Goal: Transaction & Acquisition: Purchase product/service

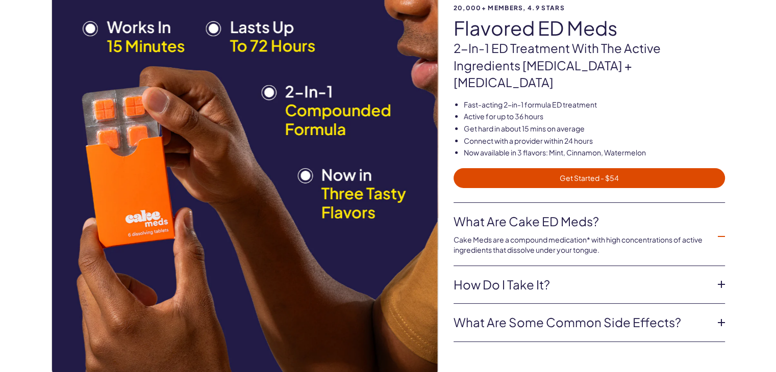
scroll to position [153, 0]
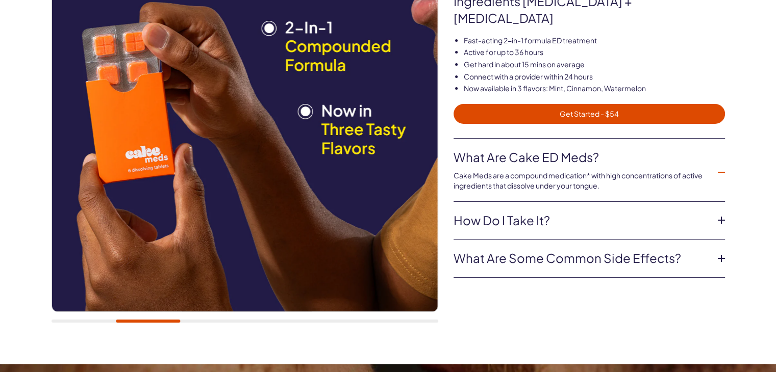
click at [490, 212] on link "How do I take it?" at bounding box center [580, 220] width 255 height 17
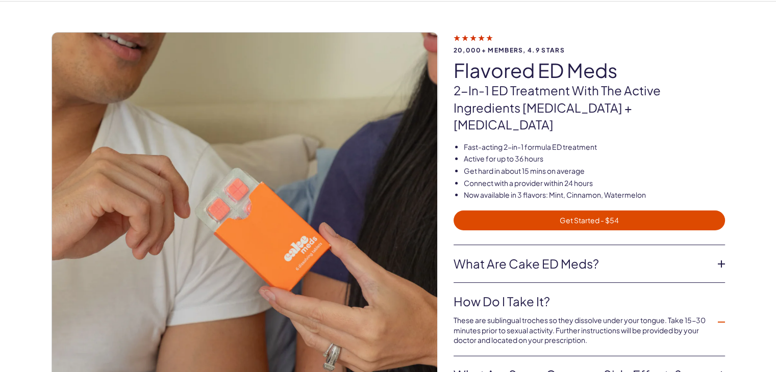
scroll to position [0, 0]
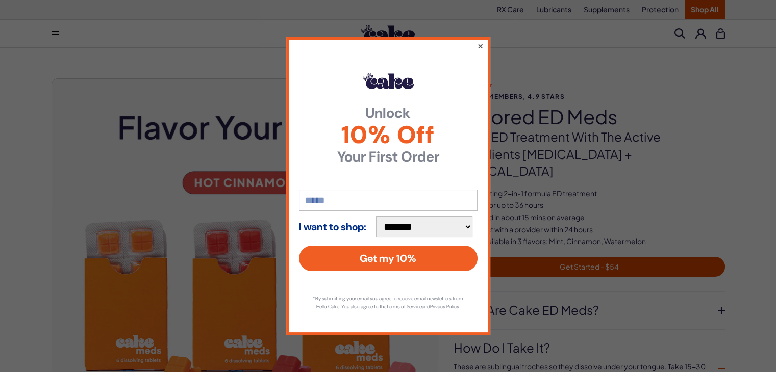
click at [480, 40] on button "×" at bounding box center [479, 46] width 7 height 12
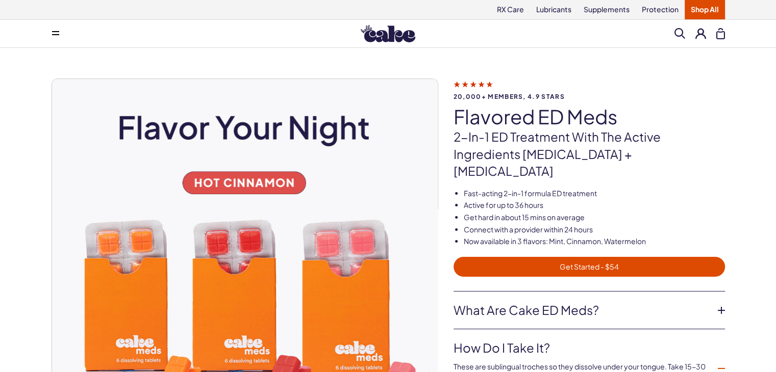
click at [396, 39] on img at bounding box center [388, 33] width 55 height 17
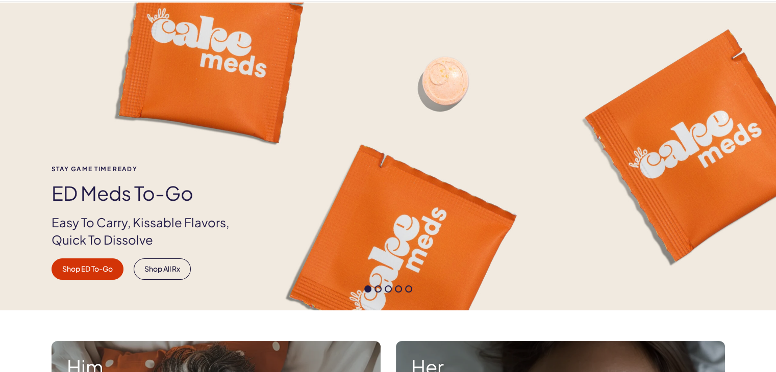
scroll to position [102, 0]
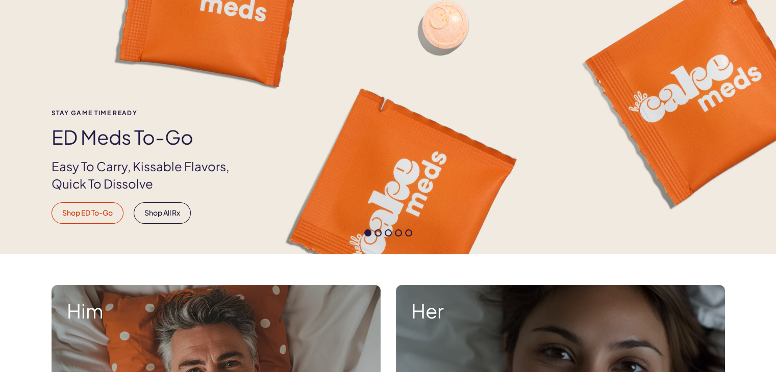
click at [82, 210] on link "Shop ED To-Go" at bounding box center [88, 212] width 72 height 21
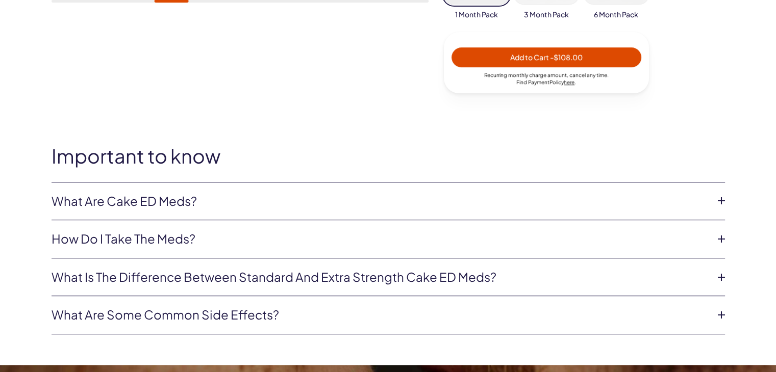
scroll to position [510, 0]
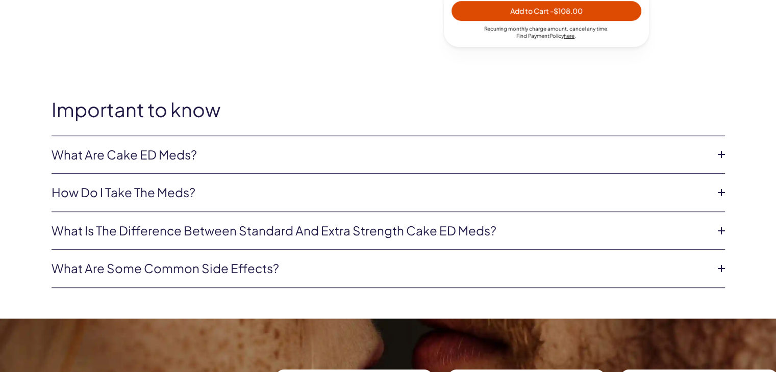
click at [187, 203] on li "How do I take the meds? Simply place under your tongue 15-30 minutes prior to s…" at bounding box center [388, 193] width 673 height 38
click at [173, 186] on link "How do I take the meds?" at bounding box center [380, 192] width 657 height 17
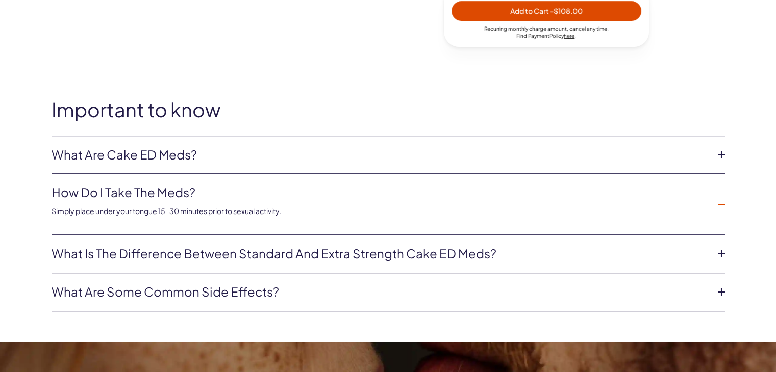
click at [249, 253] on link "What is the difference between Standard and Extra Strength Cake ED meds?" at bounding box center [380, 253] width 657 height 17
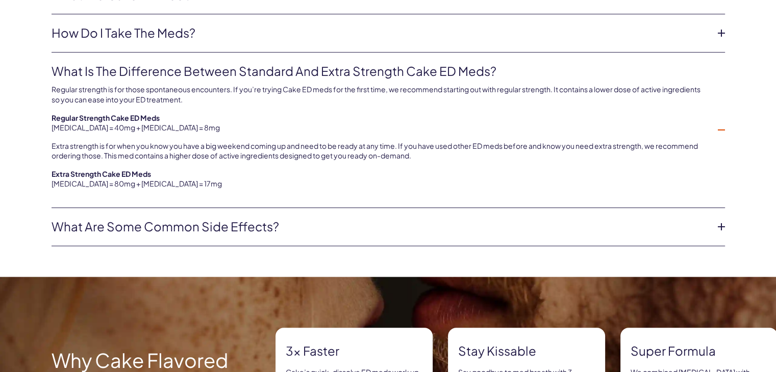
scroll to position [714, 0]
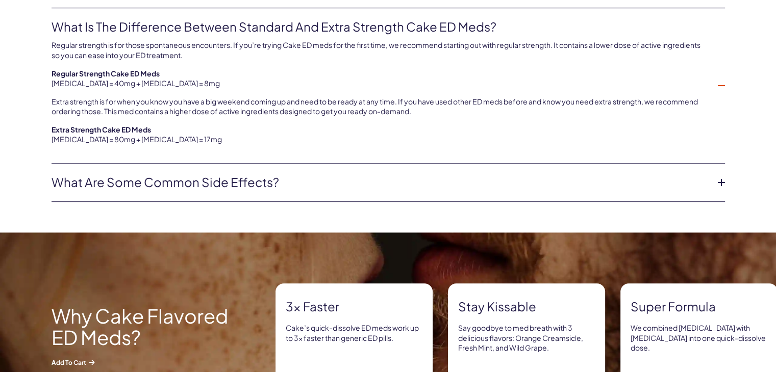
click at [284, 196] on li "What are some common side effects? The common side effects of Cake ED Meds incl…" at bounding box center [388, 183] width 673 height 38
click at [285, 180] on link "What are some common side effects?" at bounding box center [380, 182] width 657 height 17
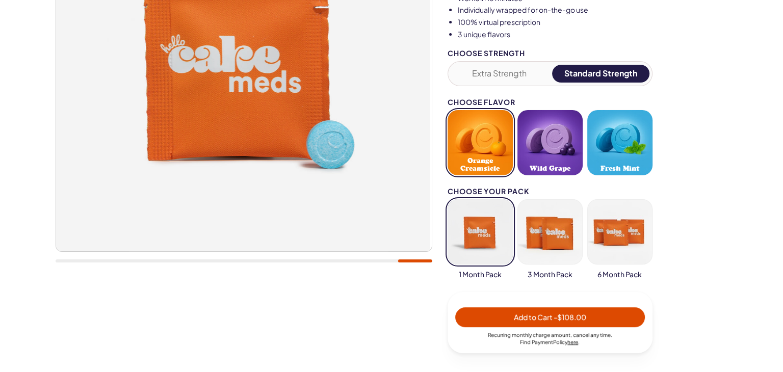
scroll to position [204, 0]
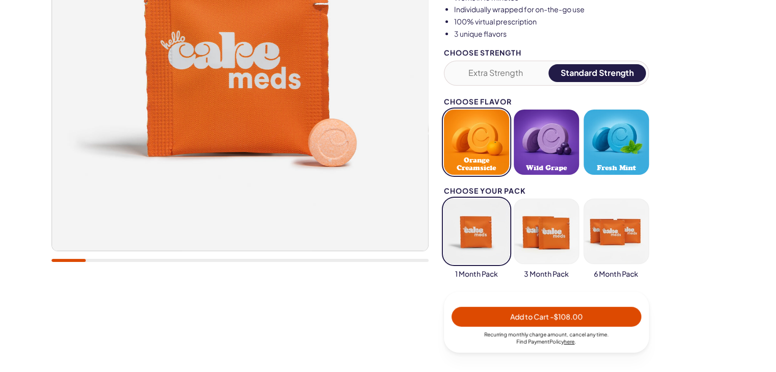
click at [542, 313] on span "Add to Cart - $108.00" at bounding box center [546, 316] width 72 height 9
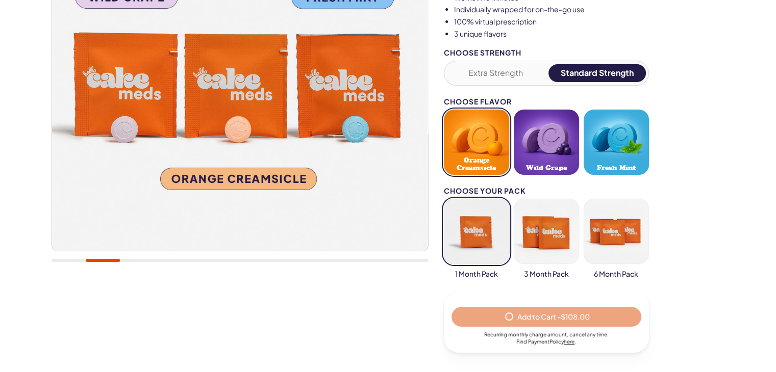
select select "*"
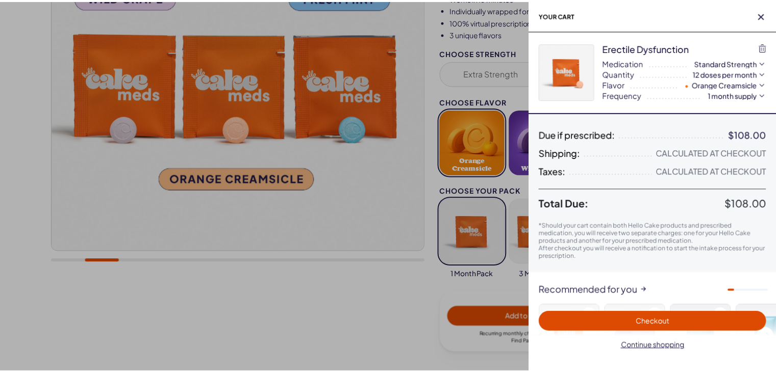
scroll to position [0, 0]
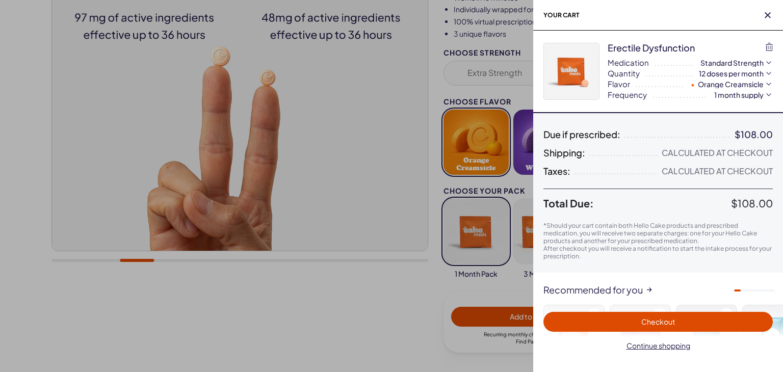
click at [366, 133] on div at bounding box center [391, 186] width 783 height 372
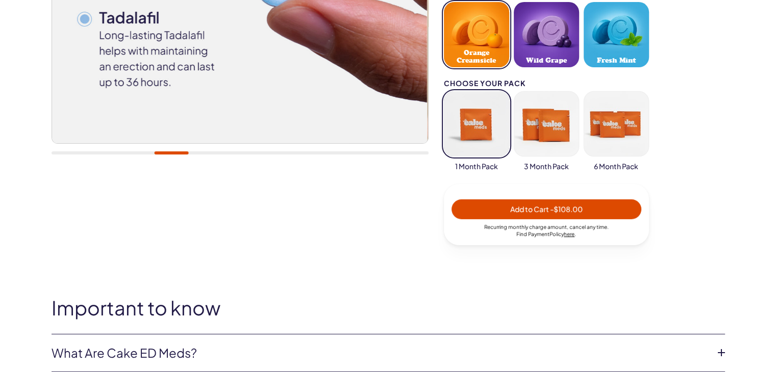
scroll to position [459, 0]
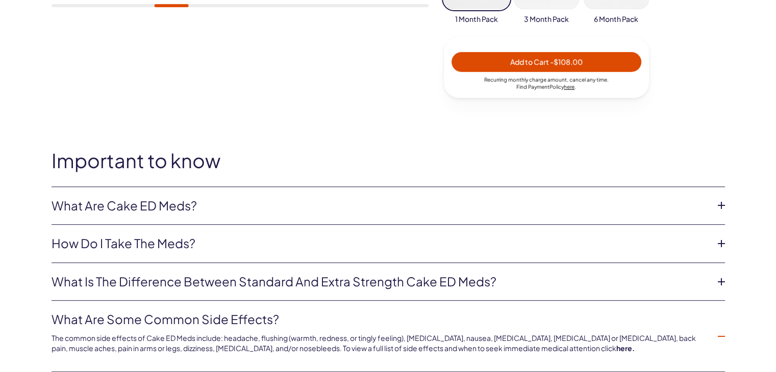
click at [347, 213] on link "What are Cake ED Meds?" at bounding box center [380, 205] width 657 height 17
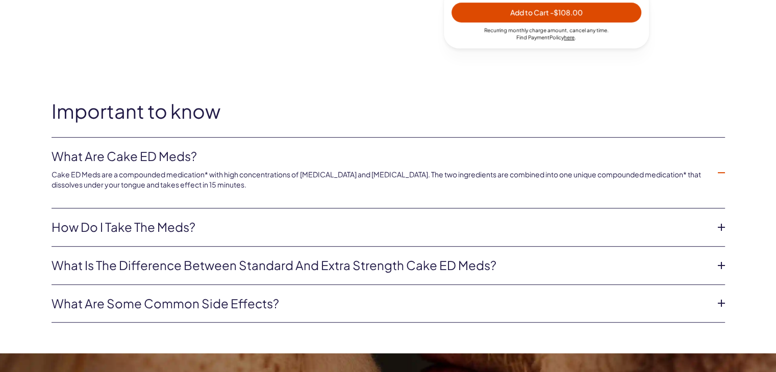
scroll to position [561, 0]
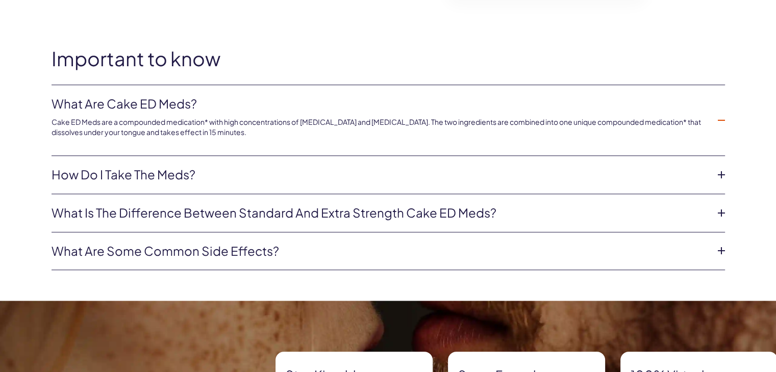
click at [249, 179] on link "How do I take the meds?" at bounding box center [380, 174] width 657 height 17
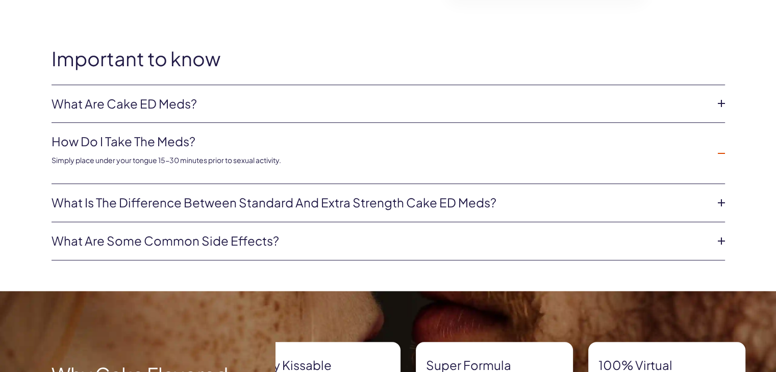
click at [292, 204] on link "What is the difference between Standard and Extra Strength Cake ED meds?" at bounding box center [380, 202] width 657 height 17
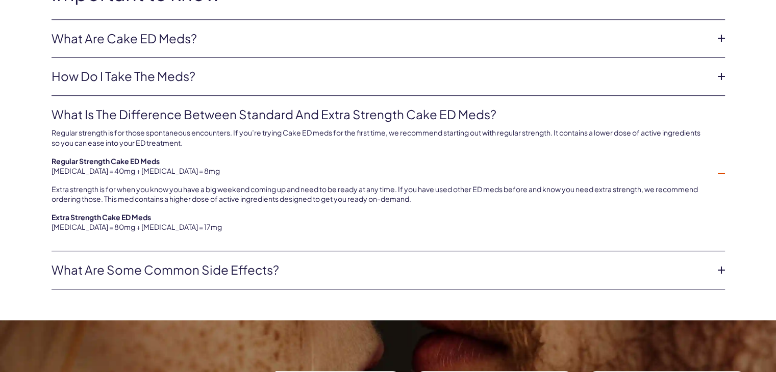
scroll to position [714, 0]
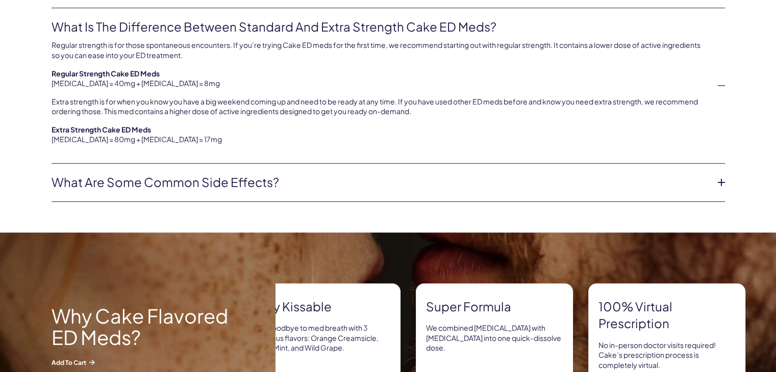
click at [286, 172] on li "What are some common side effects? The common side effects of Cake ED Meds incl…" at bounding box center [388, 183] width 673 height 38
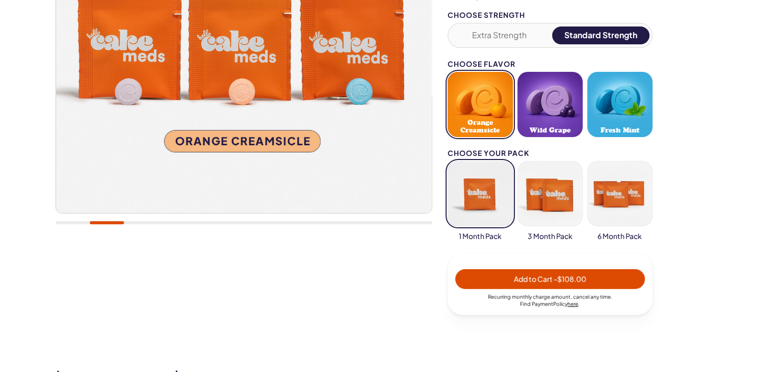
scroll to position [306, 0]
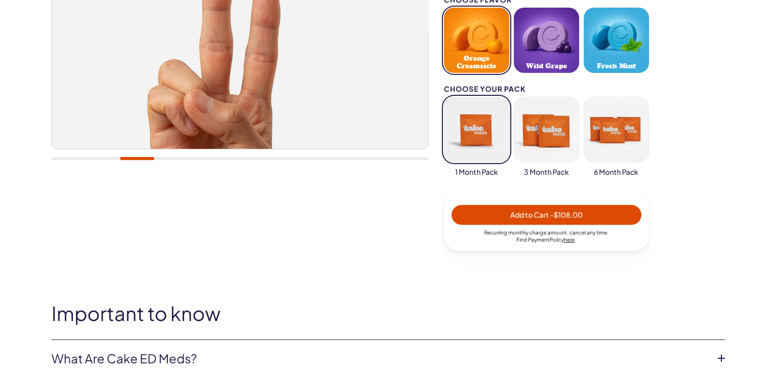
click at [538, 212] on span "Add to Cart - $108.00" at bounding box center [546, 214] width 72 height 9
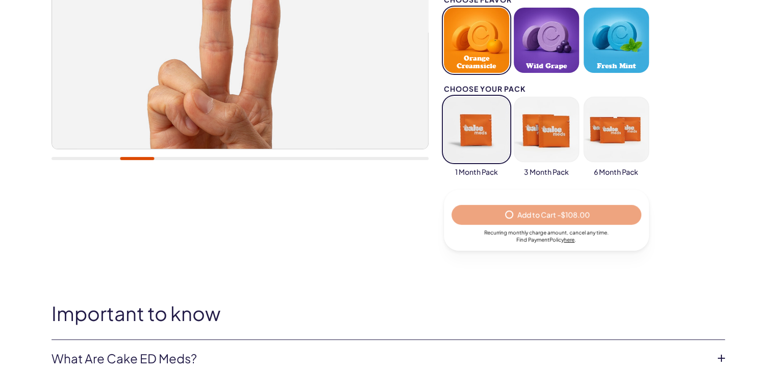
select select "*"
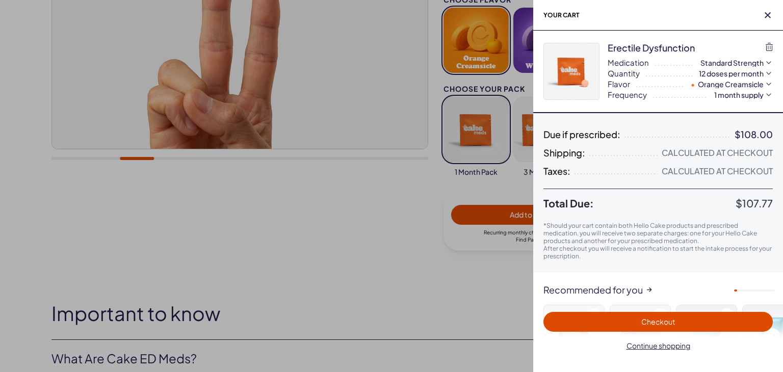
scroll to position [0, 0]
click at [674, 321] on span "Checkout" at bounding box center [659, 321] width 34 height 9
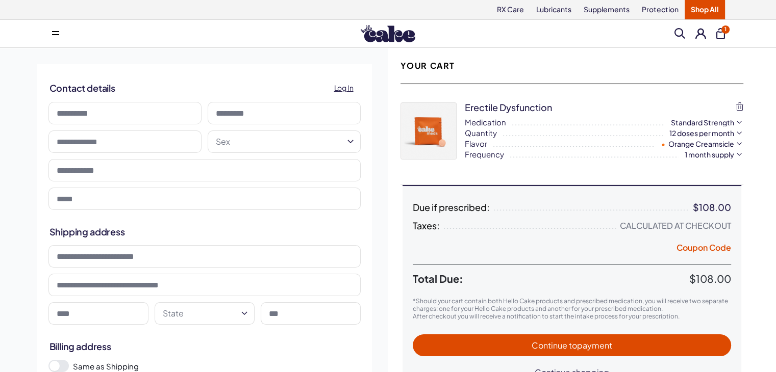
click at [113, 117] on input at bounding box center [124, 113] width 153 height 22
type input "*****"
type input "*********"
type input "**********"
click at [112, 151] on input "**********" at bounding box center [124, 142] width 153 height 22
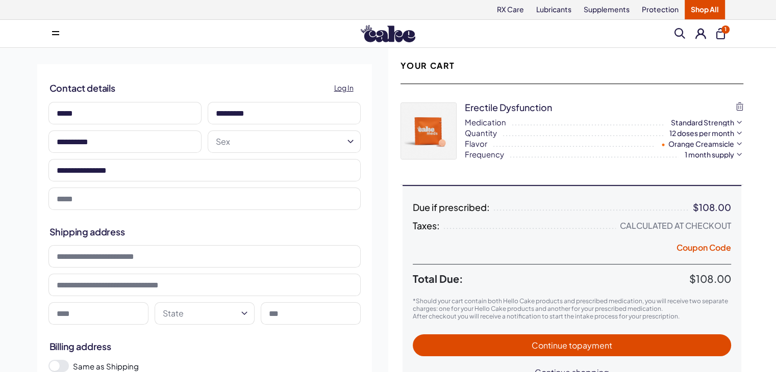
click at [78, 145] on input "**********" at bounding box center [124, 142] width 153 height 22
type input "**********"
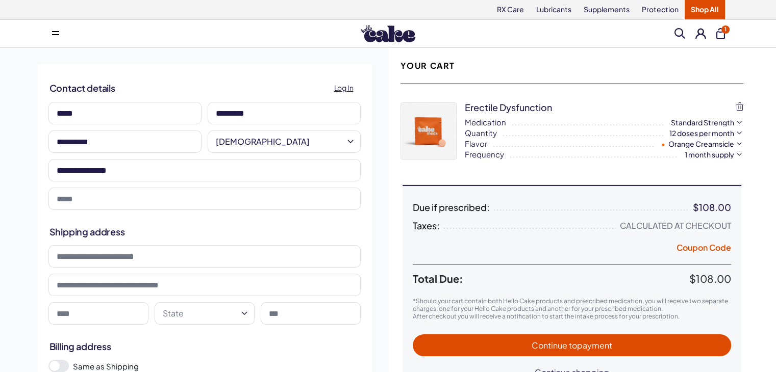
click at [183, 196] on input "email" at bounding box center [204, 199] width 312 height 22
type input "**********"
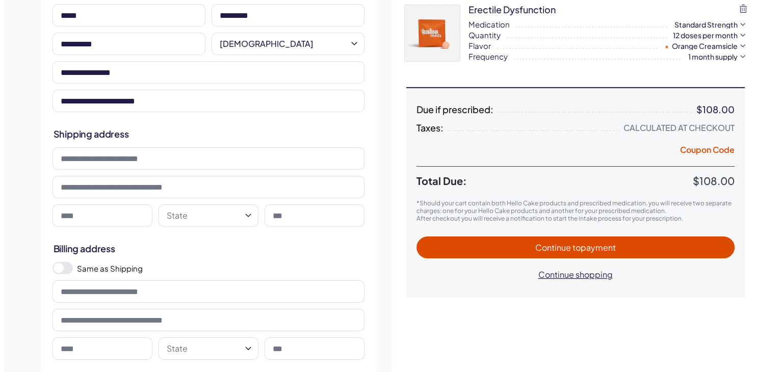
scroll to position [102, 0]
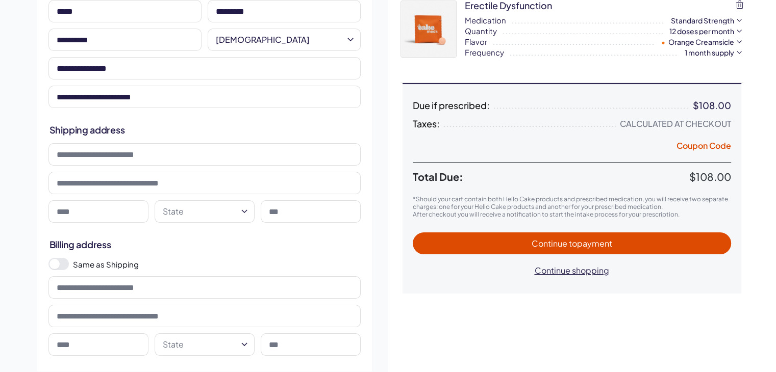
click at [73, 147] on input at bounding box center [204, 154] width 312 height 22
type input "**********"
type input "******"
click at [178, 214] on html "RX Care Lubricants Supplements Protection Shop All Menu Him Her Everything 1" at bounding box center [388, 303] width 776 height 811
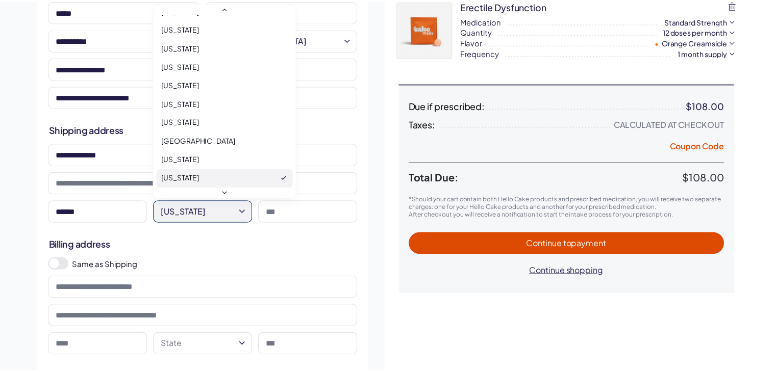
scroll to position [908, 0]
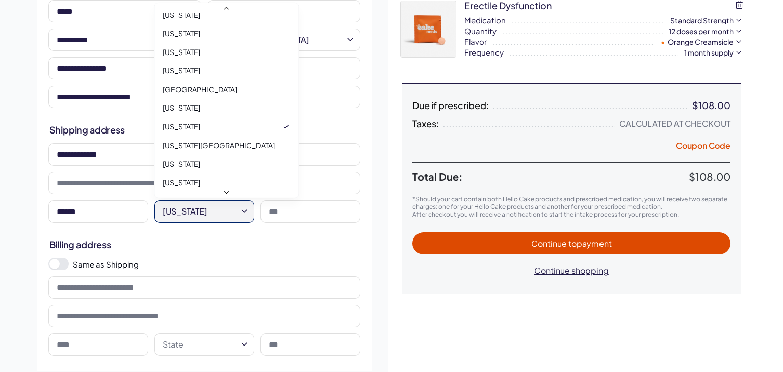
select select "**"
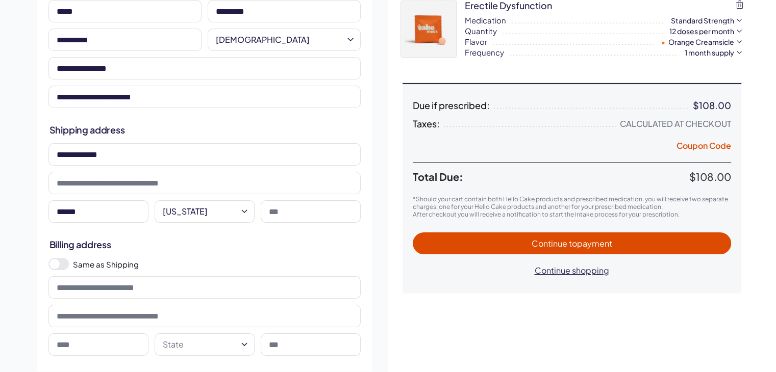
click at [287, 206] on input at bounding box center [311, 211] width 100 height 22
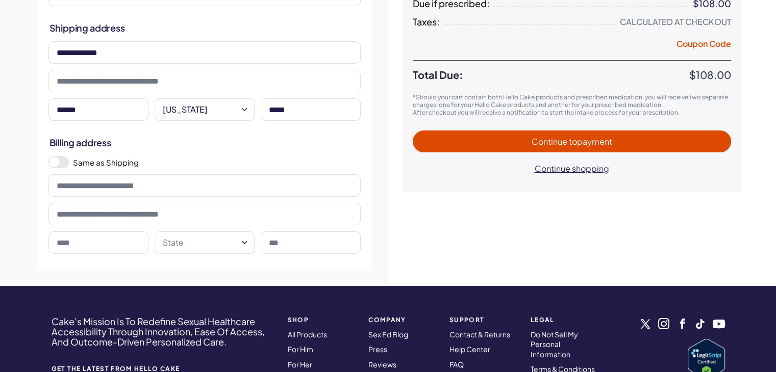
type input "*****"
click at [168, 190] on input at bounding box center [204, 185] width 312 height 22
type input "**********"
type input "******"
select select "**"
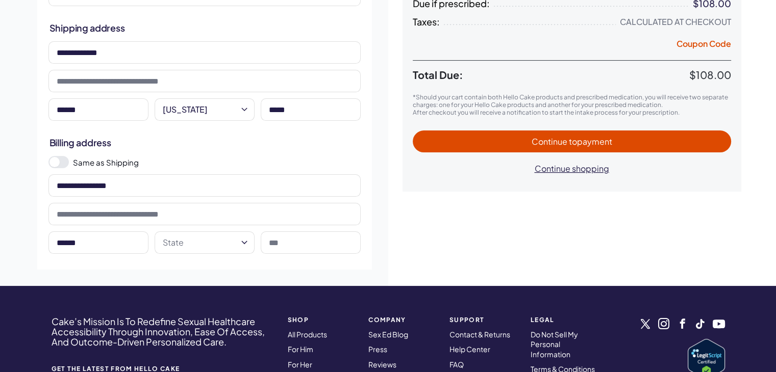
type input "*****"
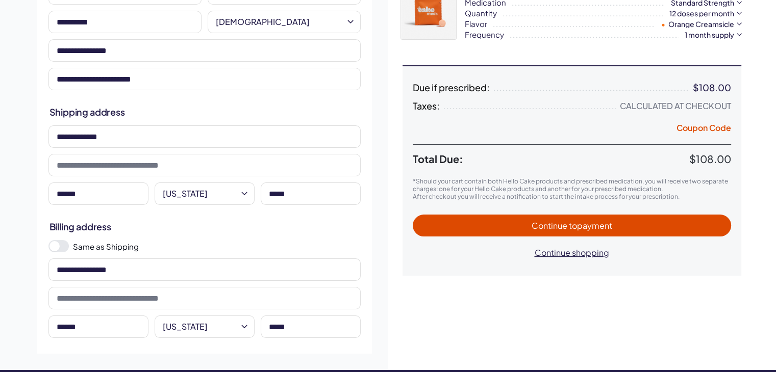
scroll to position [51, 0]
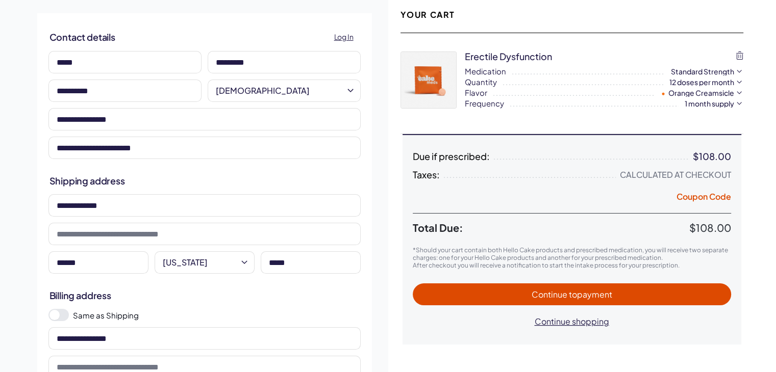
click at [546, 291] on span "Continue to payment" at bounding box center [571, 294] width 81 height 11
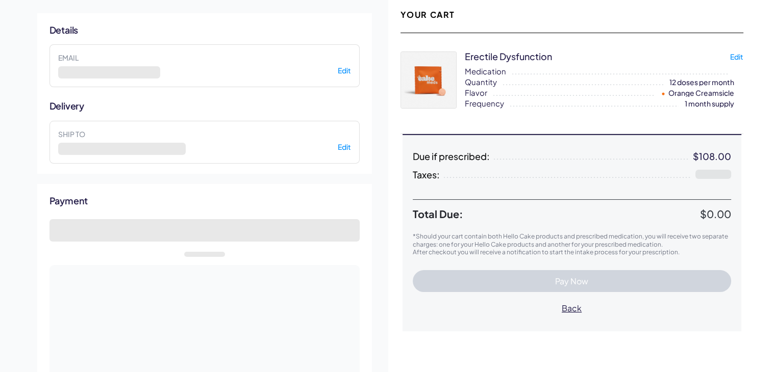
select select "*"
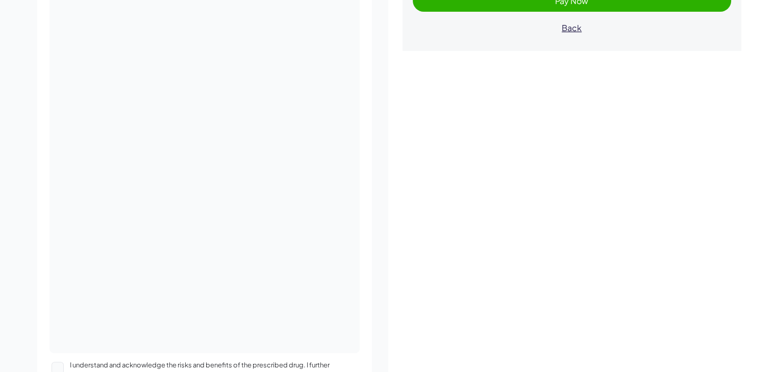
scroll to position [357, 0]
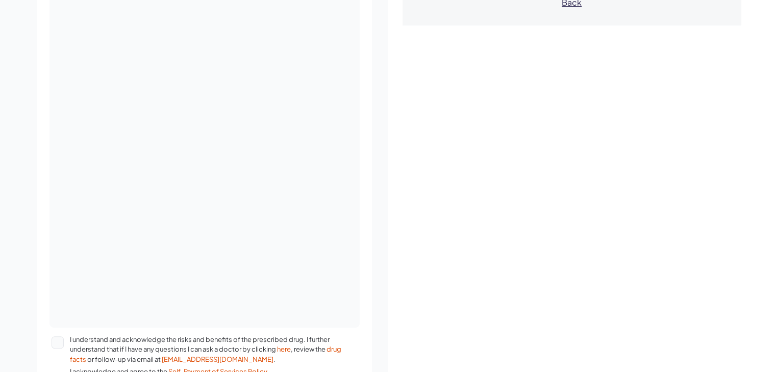
click at [433, 171] on div "**********" at bounding box center [571, 64] width 367 height 746
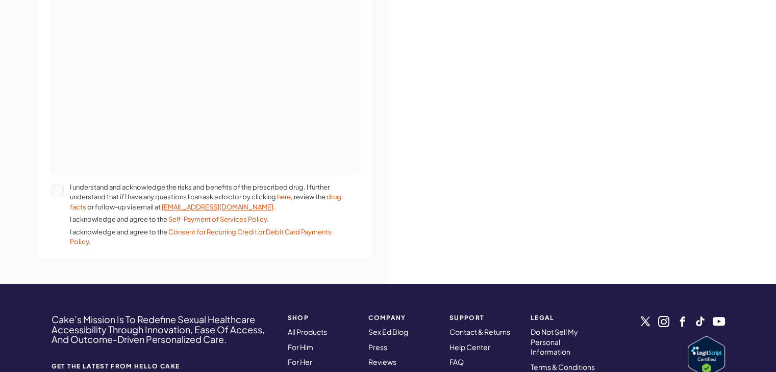
scroll to position [510, 0]
click at [61, 191] on button "I understand and acknowledge the risks and benefits of the prescribed drug. I f…" at bounding box center [58, 190] width 12 height 12
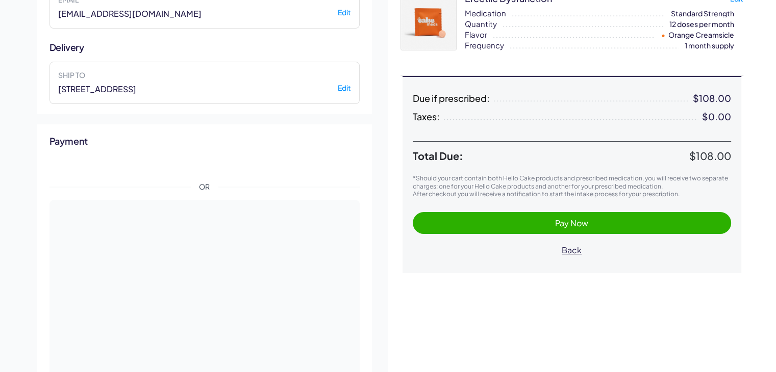
scroll to position [0, 0]
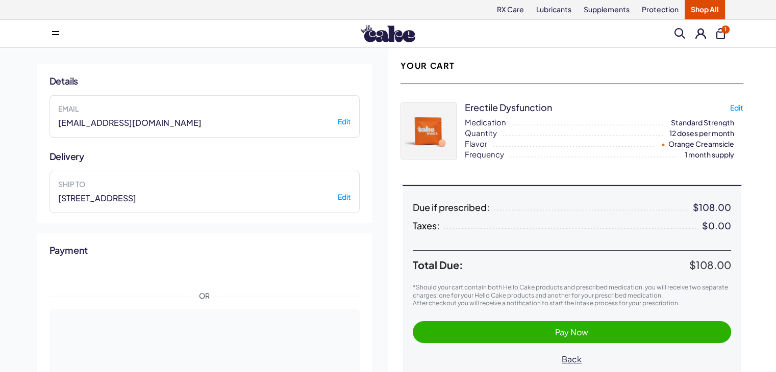
click at [640, 333] on span "Pay Now" at bounding box center [572, 332] width 298 height 12
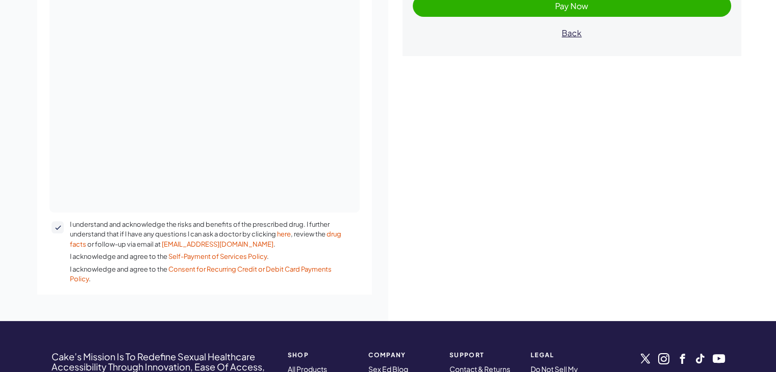
scroll to position [224, 0]
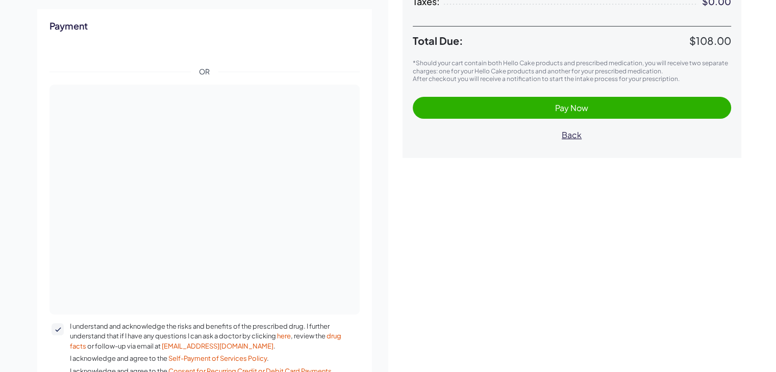
click at [574, 103] on span "Pay Now" at bounding box center [571, 108] width 33 height 11
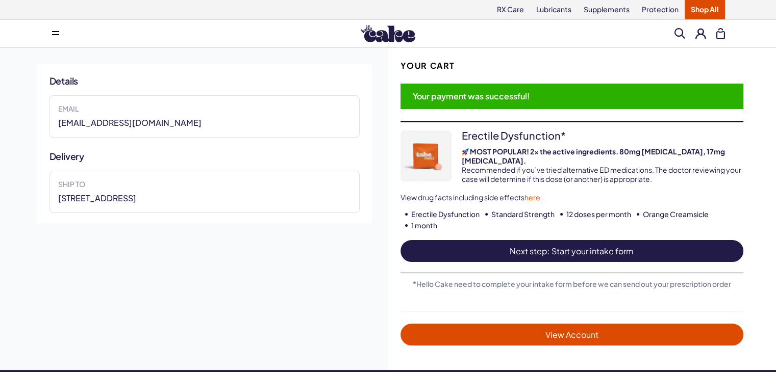
click at [578, 249] on link "Next step: Start your intake form" at bounding box center [571, 251] width 343 height 22
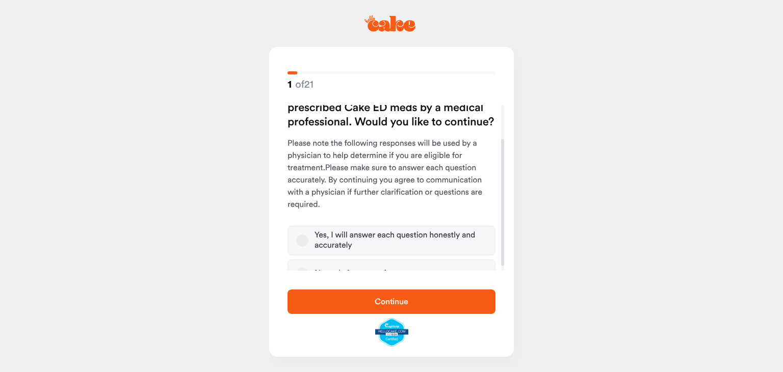
scroll to position [50, 0]
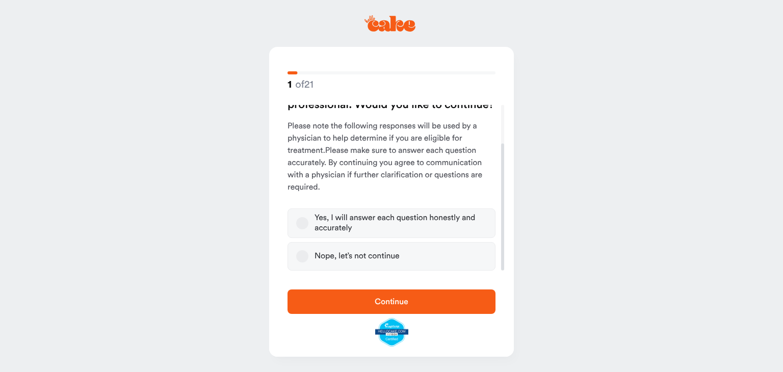
click at [307, 225] on button "Yes, I will answer each question honestly and accurately" at bounding box center [302, 223] width 12 height 12
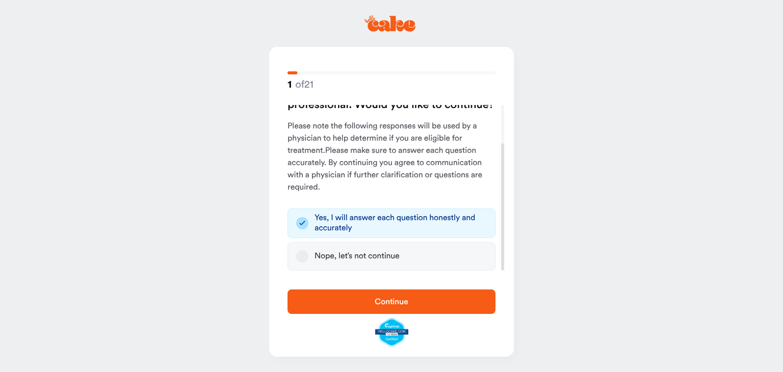
click at [390, 296] on span "Continue" at bounding box center [391, 302] width 175 height 12
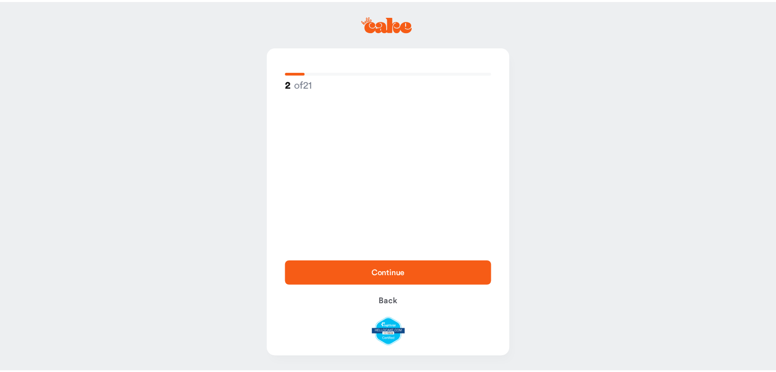
scroll to position [0, 0]
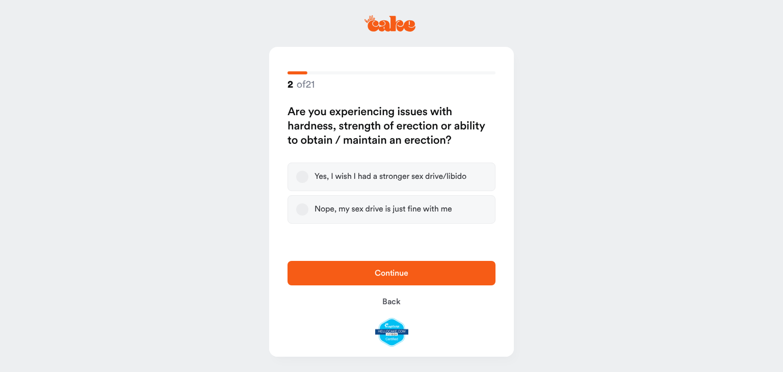
click at [404, 175] on div "Yes, I wish I had a stronger sex drive/libido" at bounding box center [391, 177] width 152 height 10
click at [309, 175] on button "Yes, I wish I had a stronger sex drive/libido" at bounding box center [302, 177] width 12 height 12
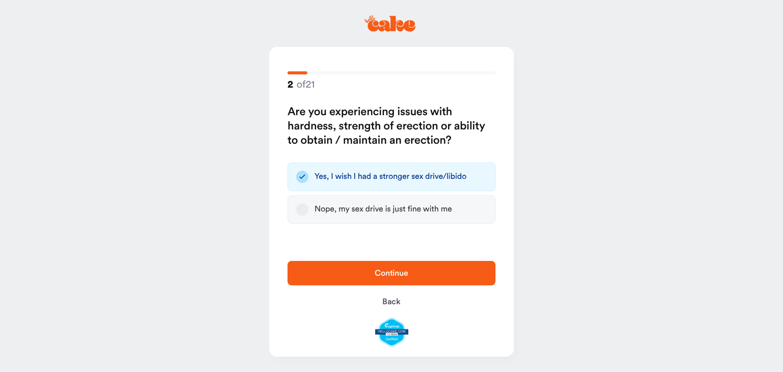
click at [398, 248] on div "2 of 21 Are you experiencing issues with hardness, strength of erection or abil…" at bounding box center [391, 149] width 245 height 204
click at [398, 258] on div "Continue Back" at bounding box center [391, 304] width 245 height 106
click at [392, 270] on span "Continue" at bounding box center [392, 273] width 34 height 8
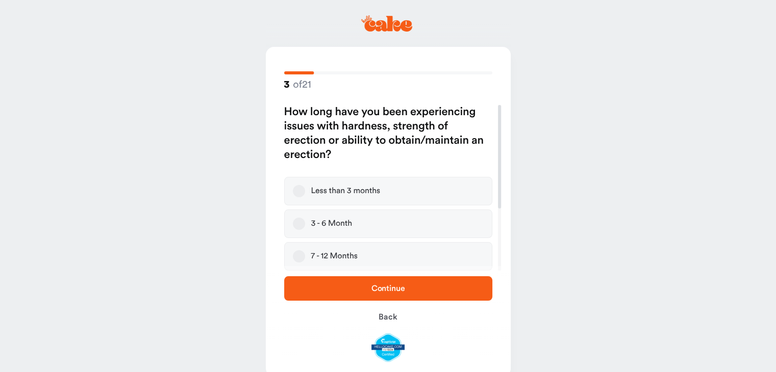
click at [355, 262] on label "7 - 12 Months" at bounding box center [388, 256] width 208 height 29
click at [305, 262] on button "7 - 12 Months" at bounding box center [299, 256] width 12 height 12
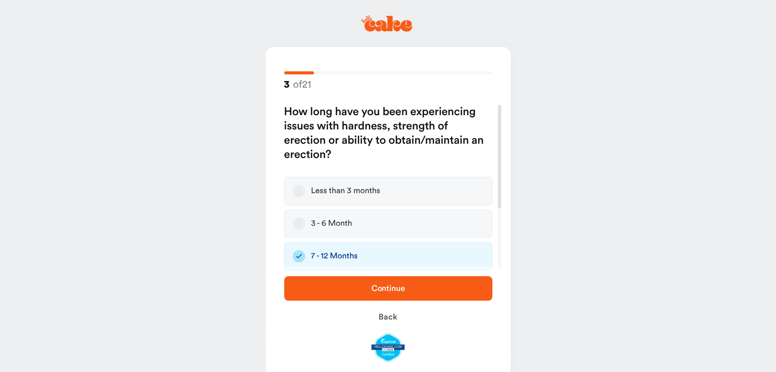
click at [357, 275] on div "Continue Back" at bounding box center [388, 319] width 245 height 106
click at [363, 293] on span "Continue" at bounding box center [387, 289] width 175 height 12
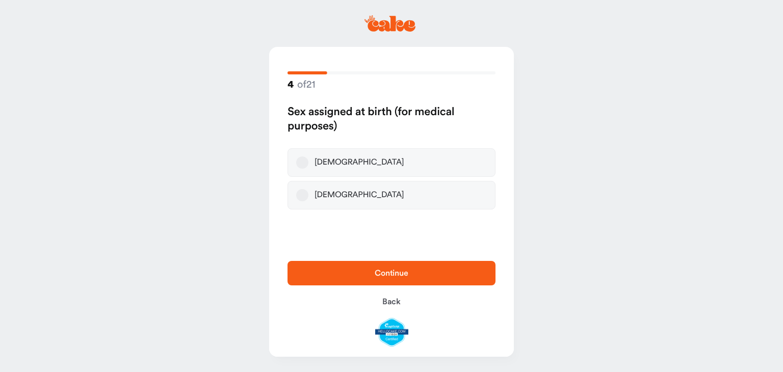
click at [382, 158] on label "[DEMOGRAPHIC_DATA]" at bounding box center [392, 162] width 208 height 29
click at [309, 158] on button "[DEMOGRAPHIC_DATA]" at bounding box center [302, 163] width 12 height 12
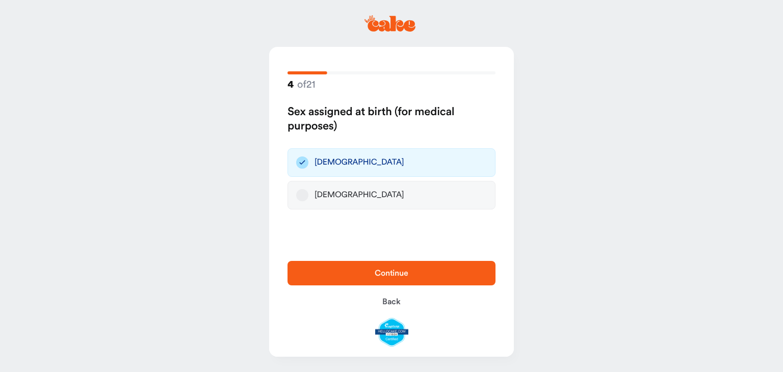
click at [365, 254] on div "Continue Back" at bounding box center [391, 304] width 245 height 106
click at [363, 265] on button "Continue" at bounding box center [392, 273] width 208 height 24
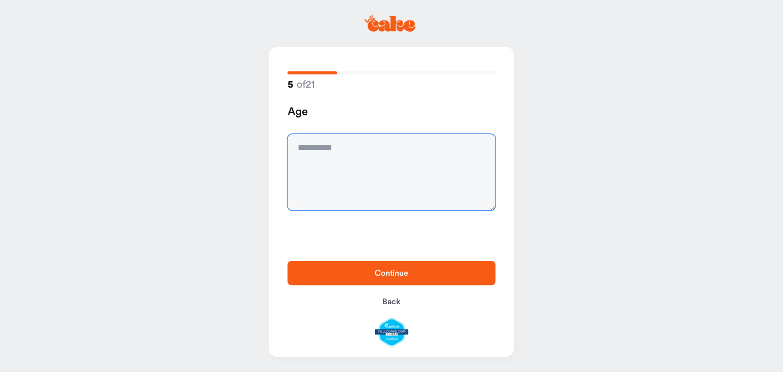
click at [373, 172] on textarea at bounding box center [392, 172] width 208 height 76
type textarea "**"
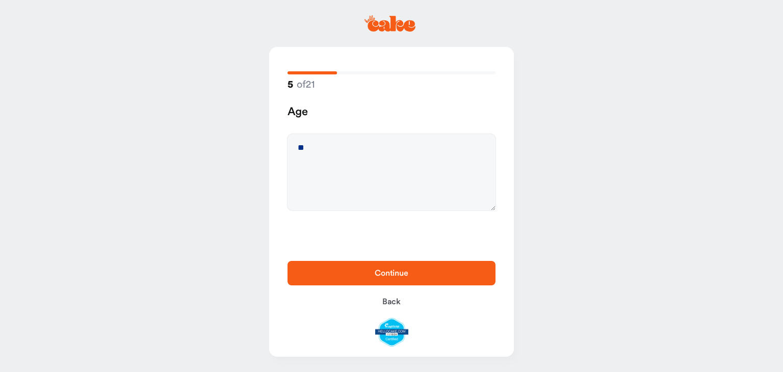
click at [390, 263] on button "Continue" at bounding box center [392, 273] width 208 height 24
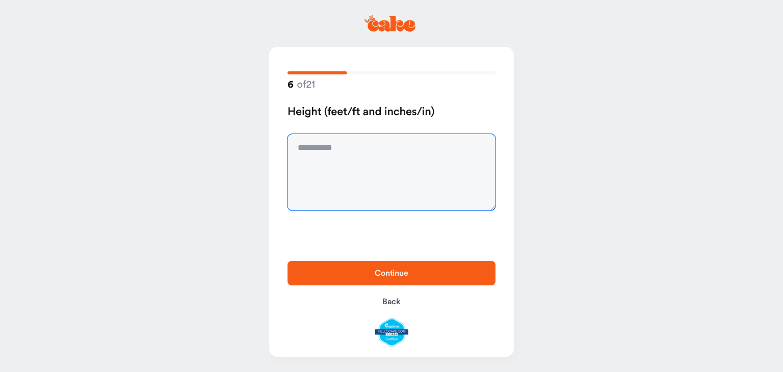
click at [392, 183] on textarea at bounding box center [392, 172] width 208 height 76
type textarea "***"
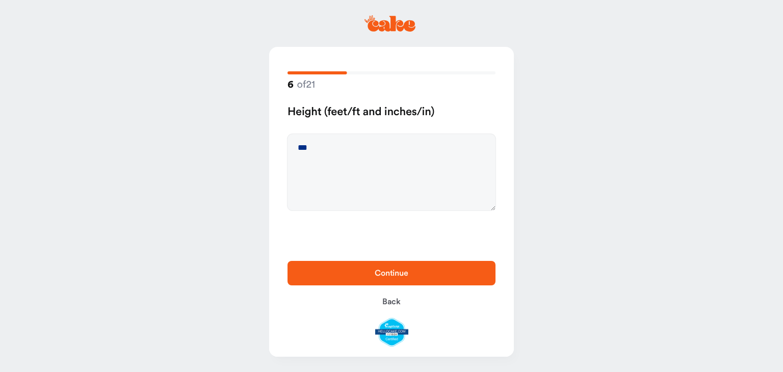
click at [393, 266] on button "Continue" at bounding box center [392, 273] width 208 height 24
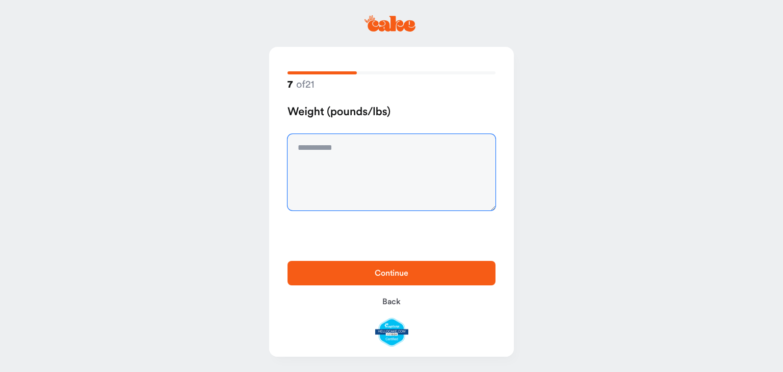
click at [375, 198] on textarea at bounding box center [392, 172] width 208 height 76
type textarea "***"
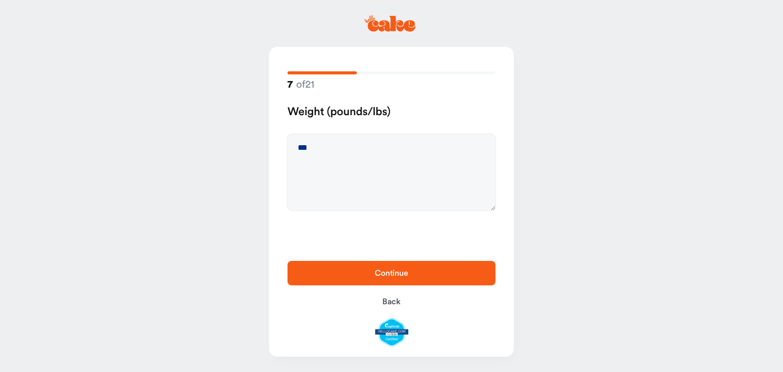
click at [378, 254] on div "Continue Back" at bounding box center [391, 304] width 245 height 106
click at [363, 278] on span "Continue" at bounding box center [391, 273] width 175 height 12
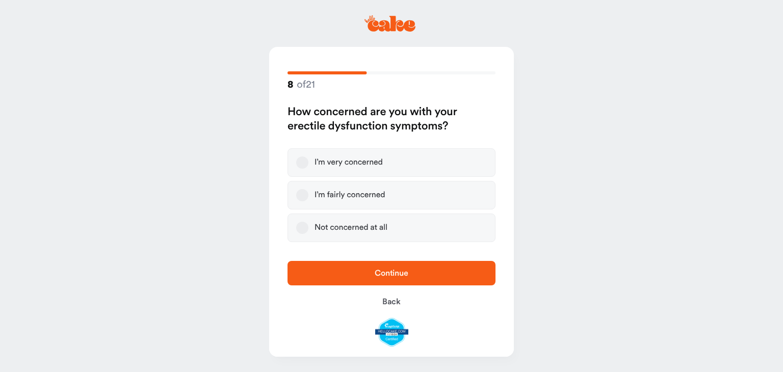
click at [301, 199] on button "I’m fairly concerned" at bounding box center [302, 195] width 12 height 12
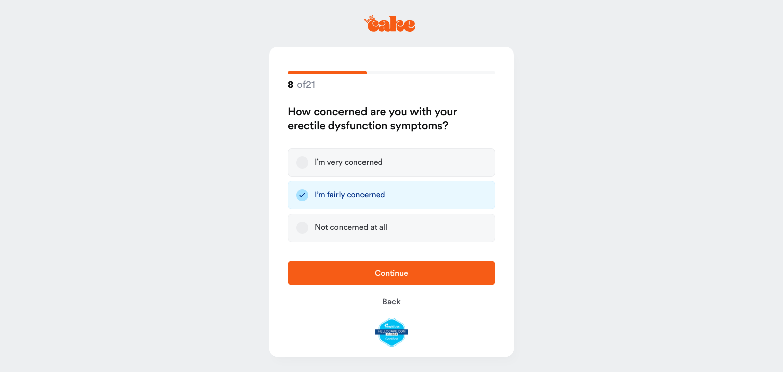
click at [346, 262] on button "Continue" at bounding box center [392, 273] width 208 height 24
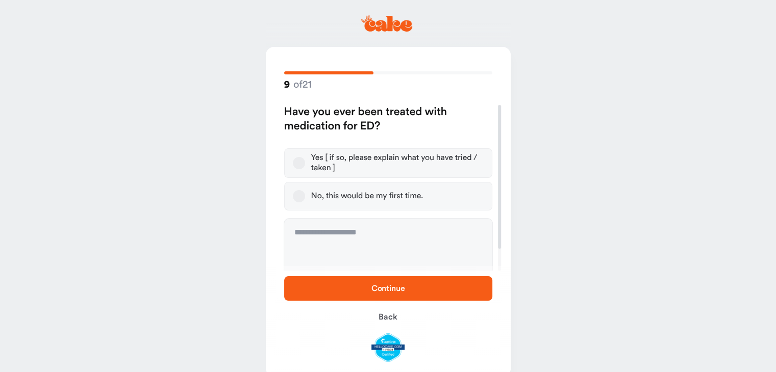
click at [303, 159] on label "Yes [ if so, please explain what you have tried / taken ]" at bounding box center [388, 163] width 208 height 30
click at [303, 159] on button "Yes [ if so, please explain what you have tried / taken ]" at bounding box center [299, 163] width 12 height 12
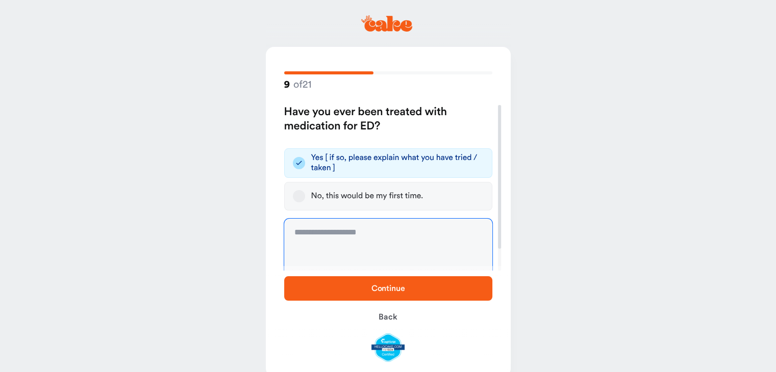
click at [325, 225] on textarea at bounding box center [388, 257] width 208 height 76
type textarea "**********"
click at [350, 311] on button "Back" at bounding box center [388, 317] width 208 height 24
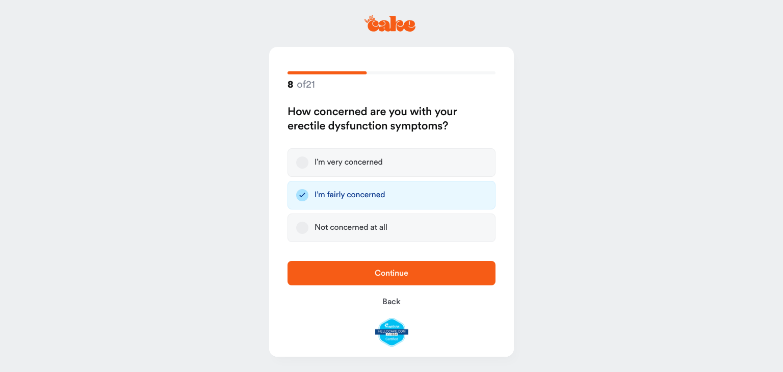
click at [398, 273] on span "Continue" at bounding box center [392, 273] width 34 height 8
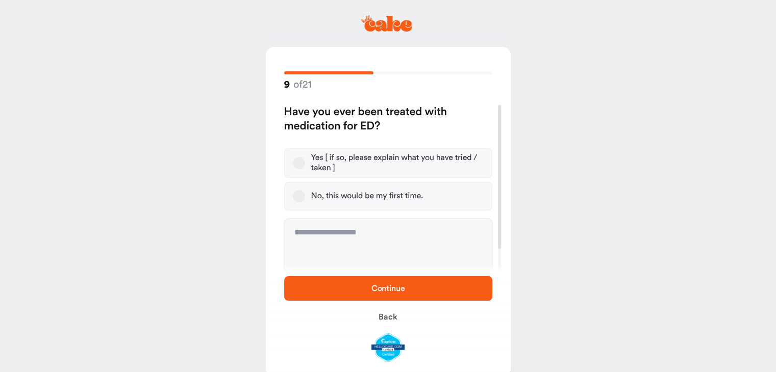
click at [302, 165] on button "Yes [ if so, please explain what you have tried / taken ]" at bounding box center [299, 163] width 12 height 12
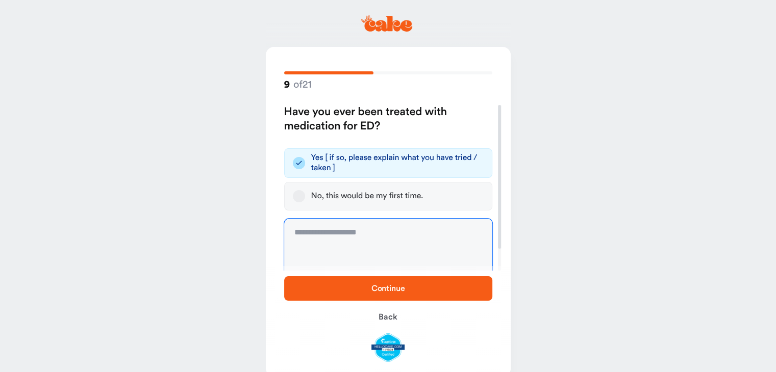
click at [322, 244] on textarea at bounding box center [388, 257] width 208 height 76
type textarea "**********"
click at [350, 289] on span "Continue" at bounding box center [387, 289] width 175 height 12
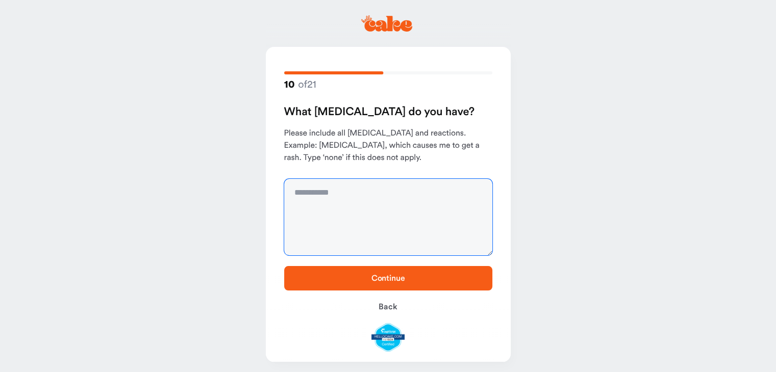
click at [362, 195] on textarea at bounding box center [388, 217] width 208 height 76
type textarea "**********"
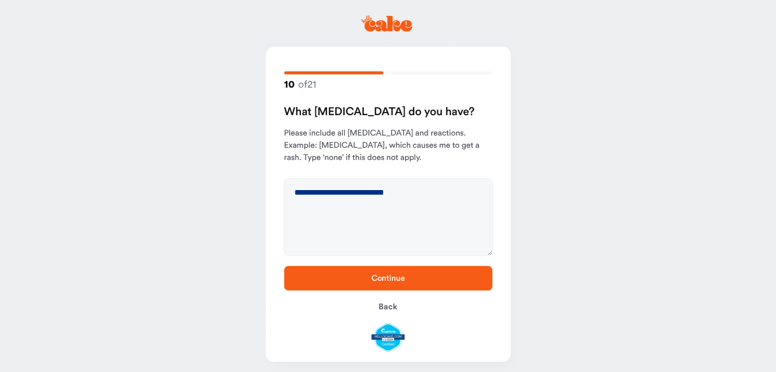
click at [370, 274] on span "Continue" at bounding box center [387, 278] width 175 height 12
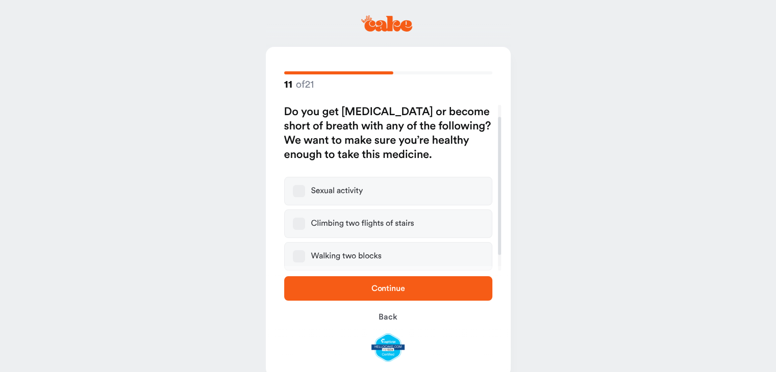
scroll to position [33, 0]
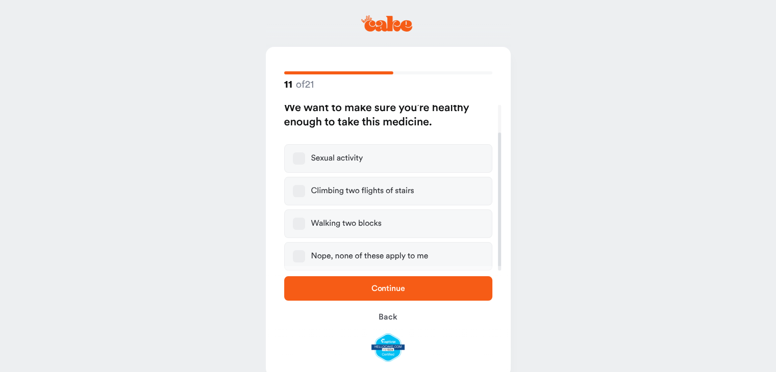
click at [397, 257] on div "Nope, none of these apply to me" at bounding box center [369, 256] width 117 height 10
click at [305, 257] on button "Nope, none of these apply to me" at bounding box center [299, 256] width 12 height 12
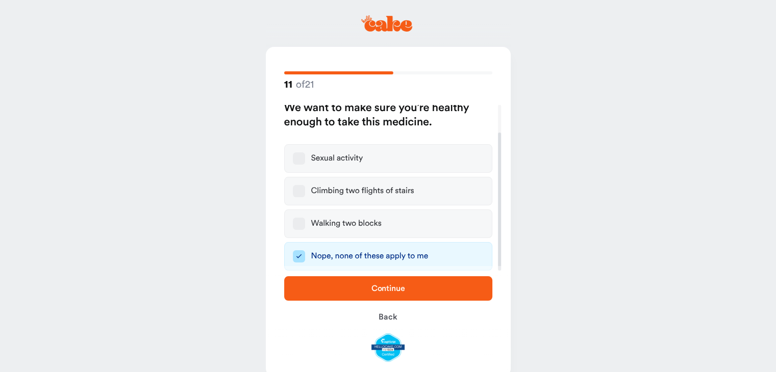
click at [394, 281] on button "Continue" at bounding box center [388, 288] width 208 height 24
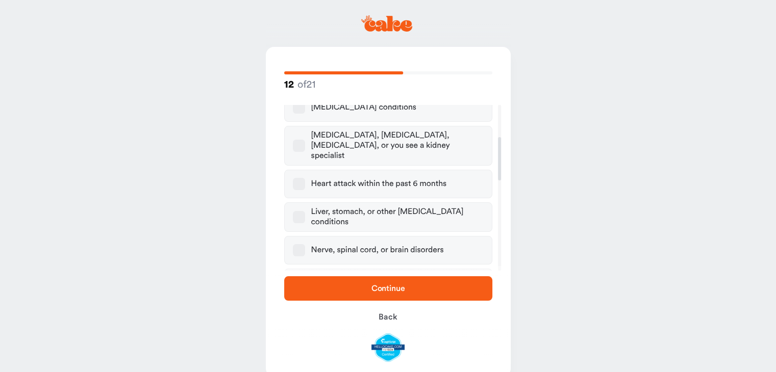
scroll to position [102, 0]
click at [350, 211] on div "Liver, stomach, or other gastrointestinal conditions" at bounding box center [397, 217] width 172 height 20
click at [305, 211] on button "Liver, stomach, or other gastrointestinal conditions" at bounding box center [299, 217] width 12 height 12
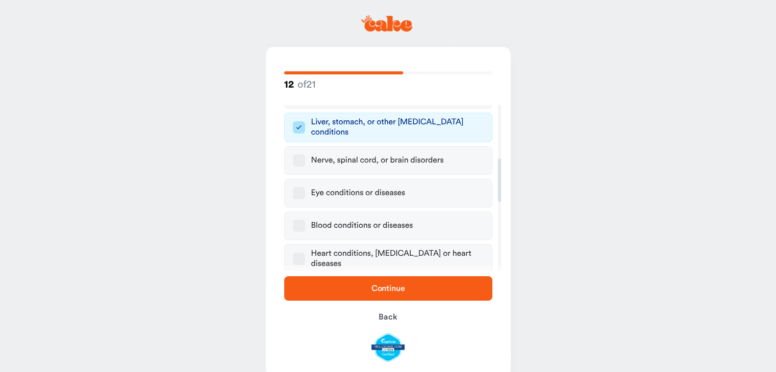
scroll to position [204, 0]
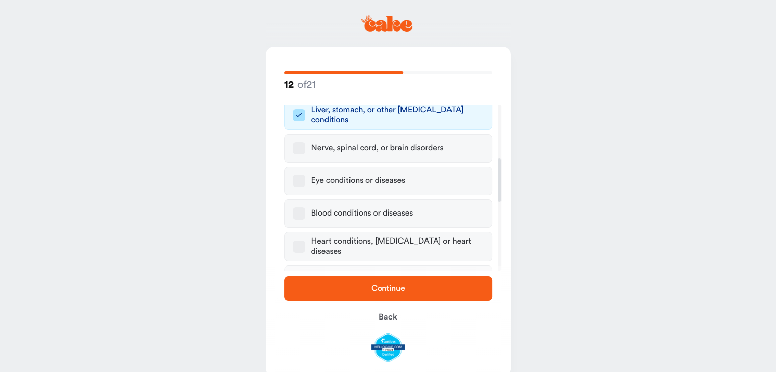
drag, startPoint x: 353, startPoint y: 206, endPoint x: 349, endPoint y: 200, distance: 6.5
click at [353, 209] on div "Blood conditions or diseases" at bounding box center [362, 214] width 102 height 10
click at [305, 208] on button "Blood conditions or diseases" at bounding box center [299, 214] width 12 height 12
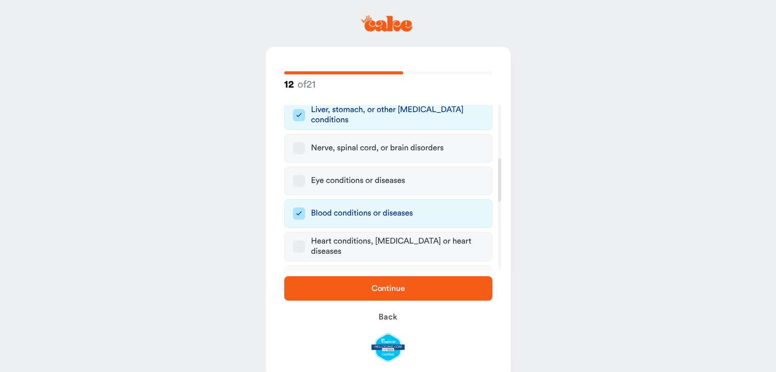
click at [386, 270] on div "Continue Back" at bounding box center [388, 319] width 245 height 106
click at [374, 282] on button "Continue" at bounding box center [388, 288] width 208 height 24
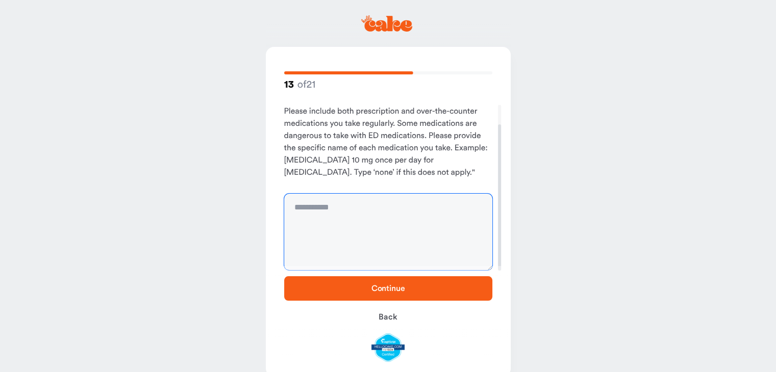
click at [378, 221] on textarea at bounding box center [388, 232] width 208 height 76
type textarea "**********"
click at [378, 288] on span "Continue" at bounding box center [388, 289] width 34 height 8
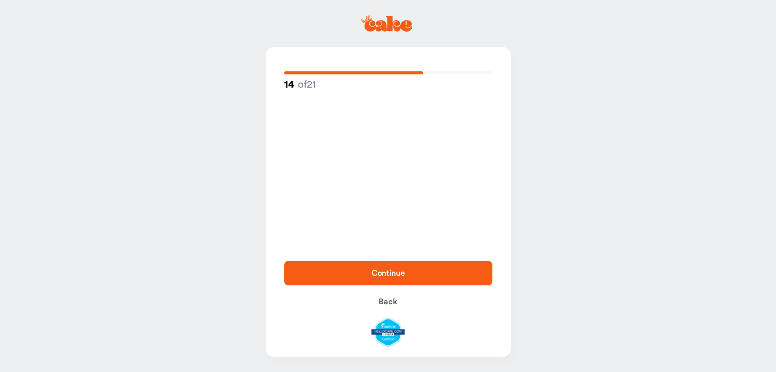
scroll to position [0, 0]
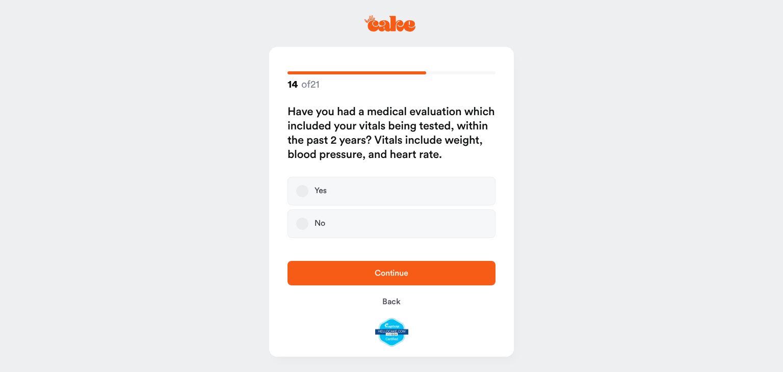
click at [298, 190] on button "Yes" at bounding box center [302, 191] width 12 height 12
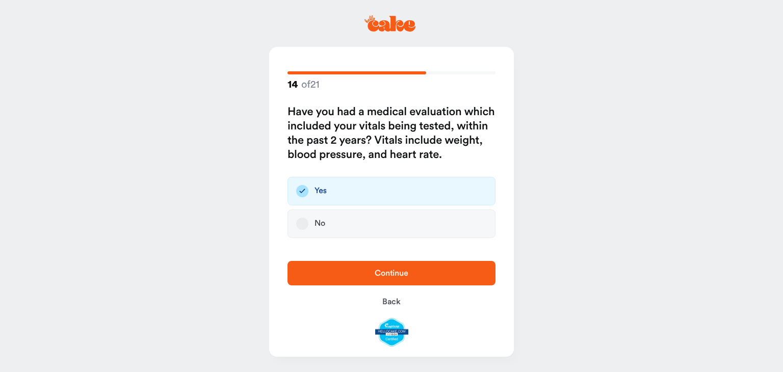
click at [376, 263] on button "Continue" at bounding box center [392, 273] width 208 height 24
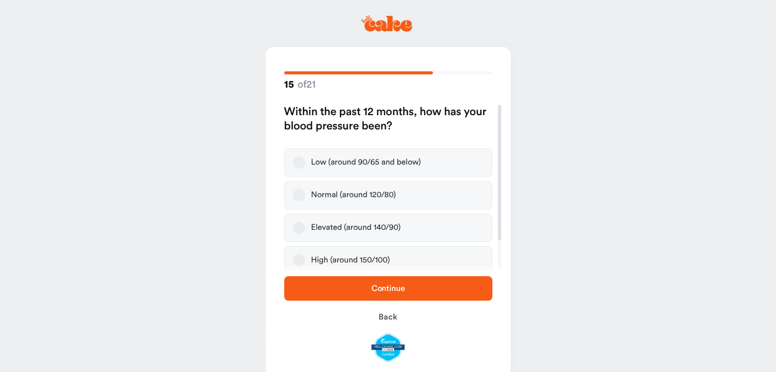
click at [302, 196] on button "Normal (around 120/80)" at bounding box center [299, 195] width 12 height 12
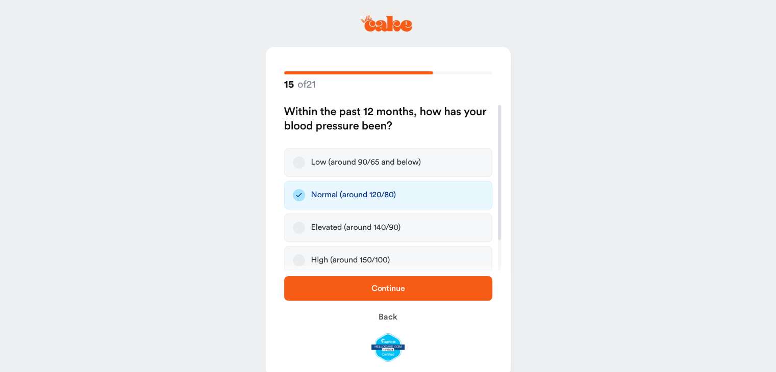
click at [410, 290] on span "Continue" at bounding box center [387, 289] width 175 height 12
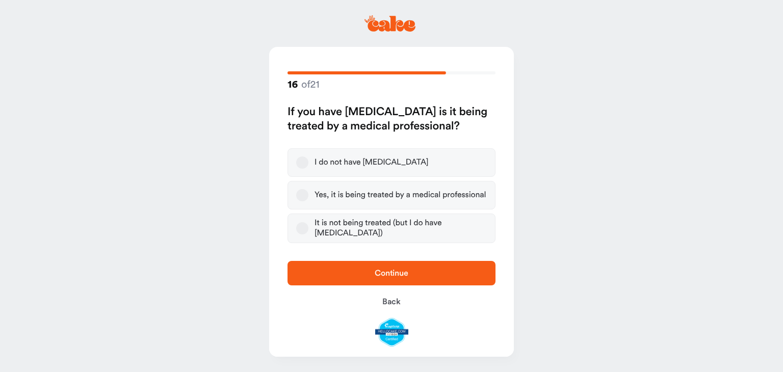
click at [298, 160] on button "I do not have high blood pressure" at bounding box center [302, 163] width 12 height 12
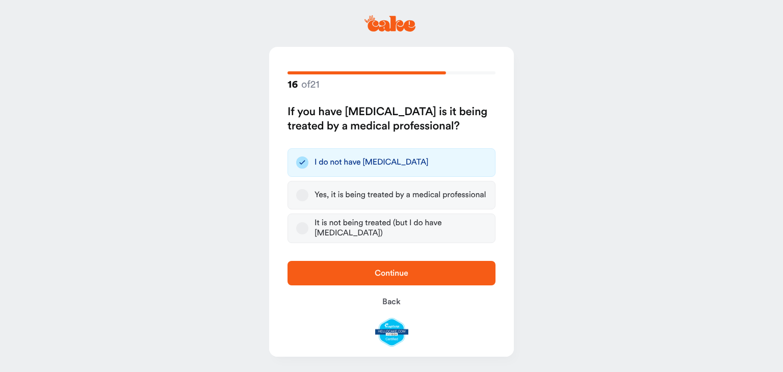
click at [382, 283] on button "Continue" at bounding box center [392, 273] width 208 height 24
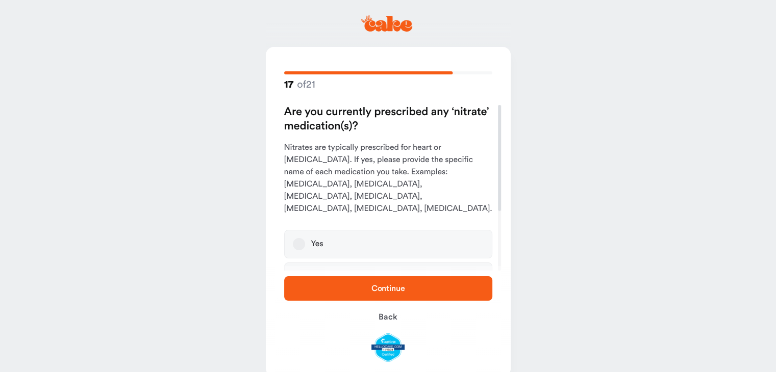
click at [298, 271] on button "No" at bounding box center [299, 277] width 12 height 12
click at [337, 276] on button "Continue" at bounding box center [388, 288] width 208 height 24
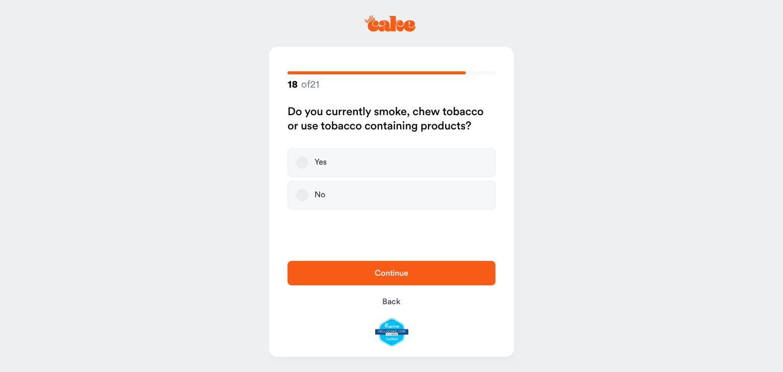
click at [301, 186] on label "No" at bounding box center [392, 195] width 208 height 29
click at [301, 189] on button "No" at bounding box center [302, 195] width 12 height 12
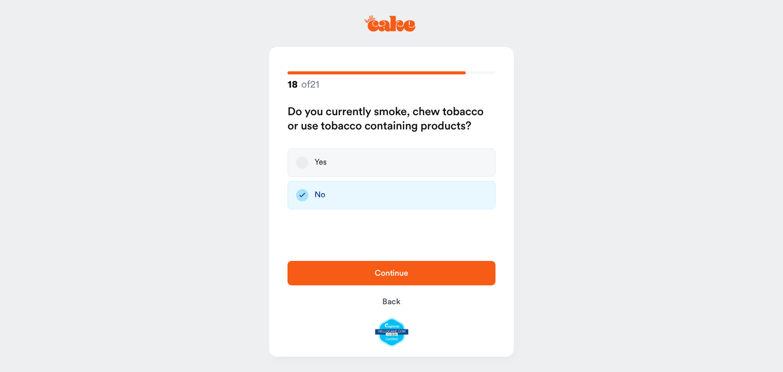
click at [351, 268] on span "Continue" at bounding box center [391, 273] width 175 height 12
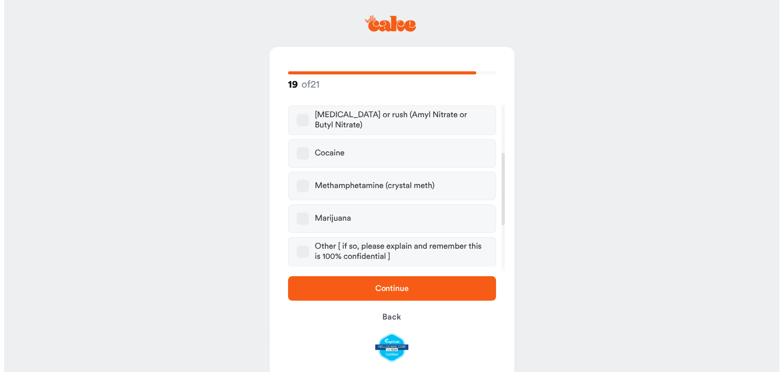
scroll to position [204, 0]
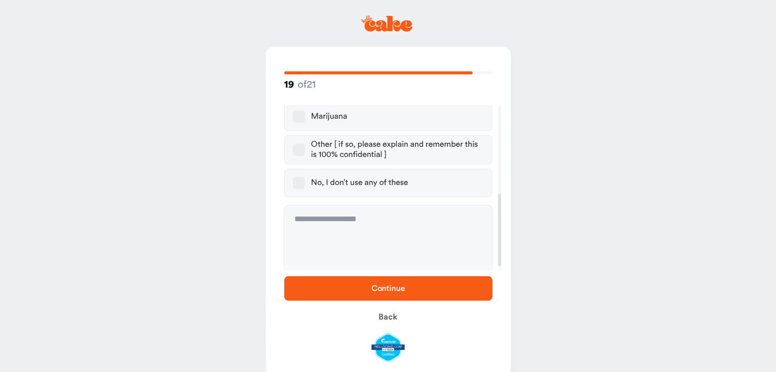
click at [294, 179] on button "No, I don’t use any of these" at bounding box center [299, 183] width 12 height 12
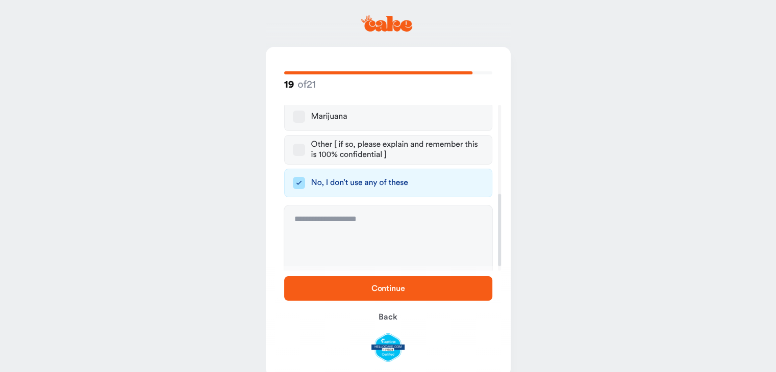
click at [401, 290] on span "Continue" at bounding box center [388, 289] width 34 height 8
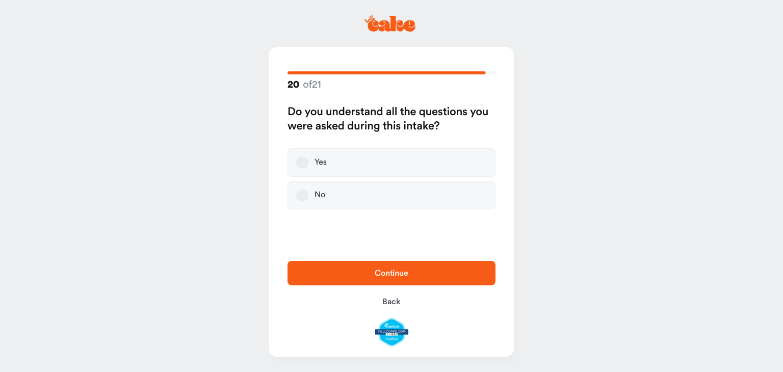
click at [308, 160] on label "Yes" at bounding box center [392, 162] width 208 height 29
click at [308, 160] on button "Yes" at bounding box center [302, 163] width 12 height 12
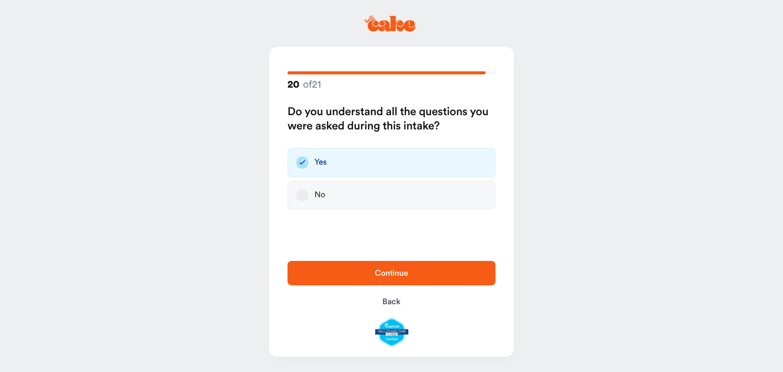
click at [392, 264] on button "Continue" at bounding box center [392, 273] width 208 height 24
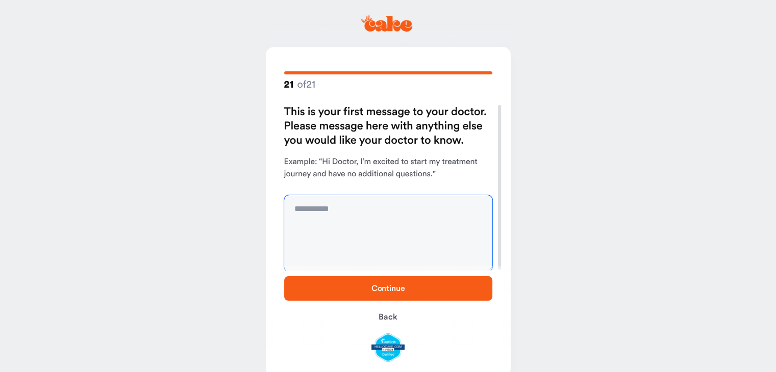
click at [414, 224] on textarea at bounding box center [388, 233] width 208 height 76
type textarea "**********"
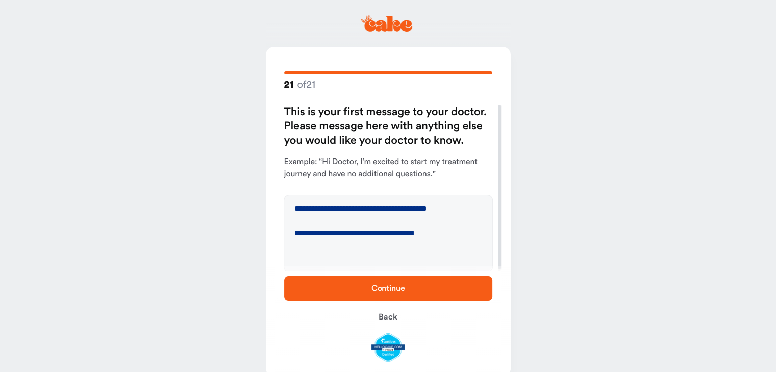
click at [366, 286] on span "Continue" at bounding box center [387, 289] width 175 height 12
